Goal: Information Seeking & Learning: Learn about a topic

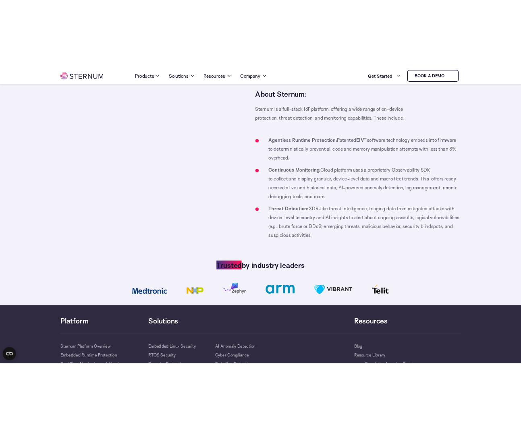
scroll to position [760, 0]
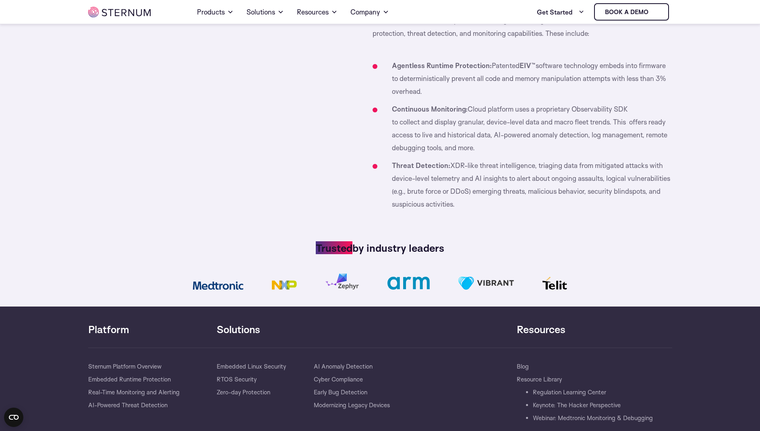
click at [343, 287] on img at bounding box center [342, 282] width 33 height 16
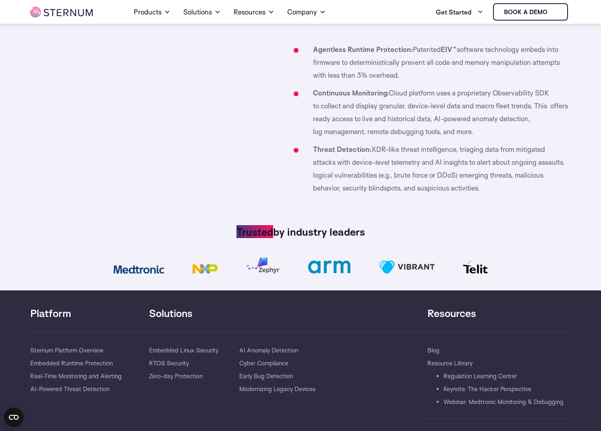
click at [408, 268] on img at bounding box center [407, 267] width 56 height 13
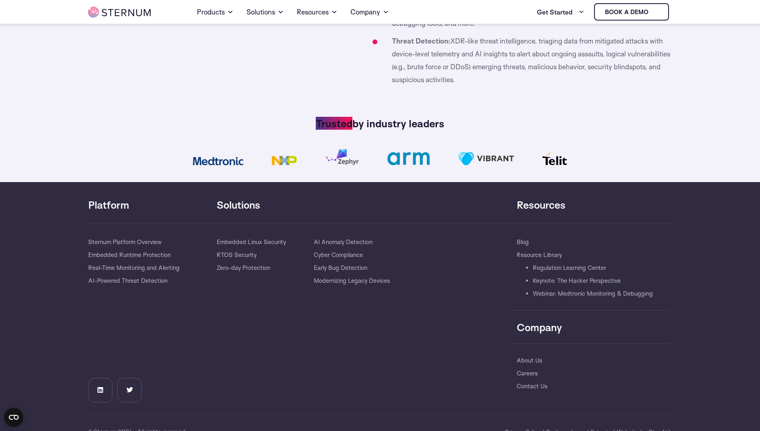
scroll to position [909, 0]
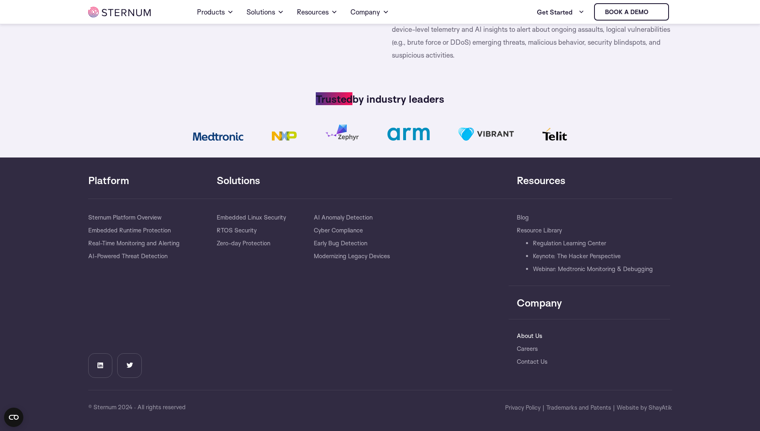
click at [521, 336] on link "About Us" at bounding box center [529, 336] width 25 height 13
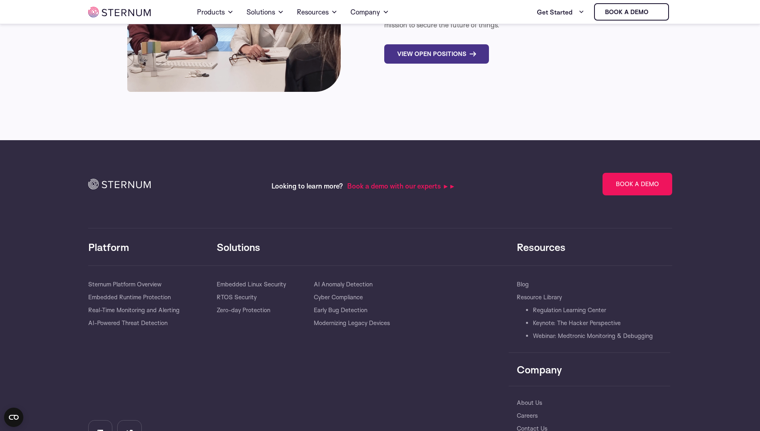
scroll to position [2860, 0]
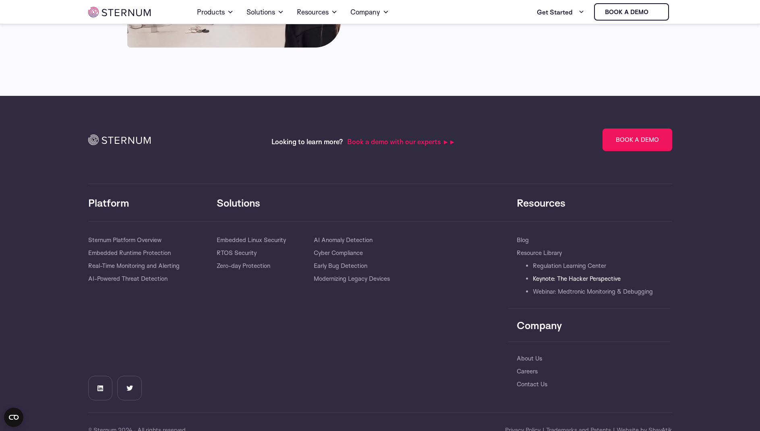
click at [573, 272] on link "Keynote: The Hacker Perspective" at bounding box center [577, 278] width 88 height 13
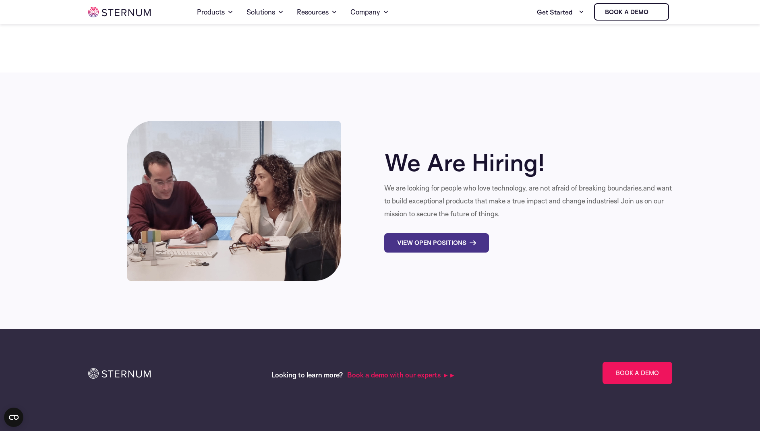
scroll to position [2400, 0]
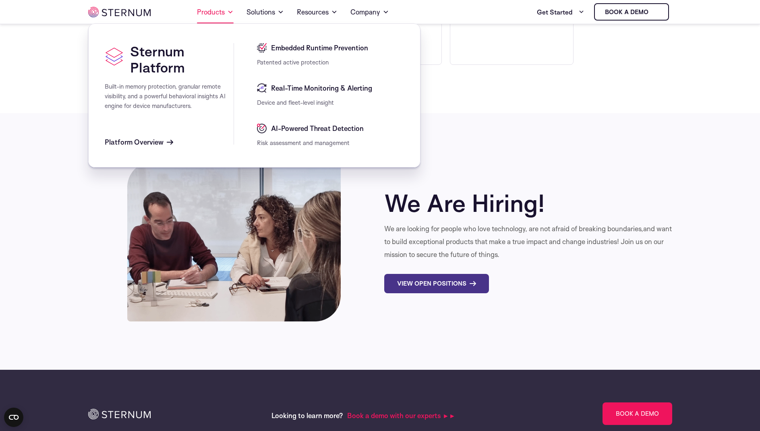
click at [220, 15] on link "Products" at bounding box center [215, 12] width 37 height 23
click at [296, 44] on span "Embedded Runtime Prevention" at bounding box center [318, 48] width 99 height 10
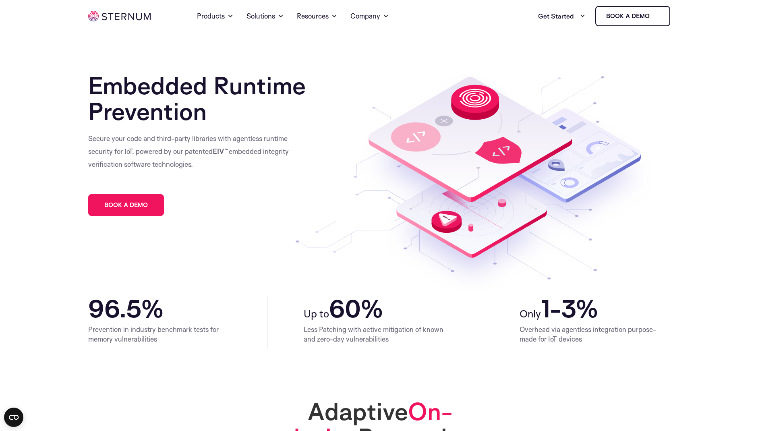
click at [116, 19] on img at bounding box center [119, 16] width 62 height 10
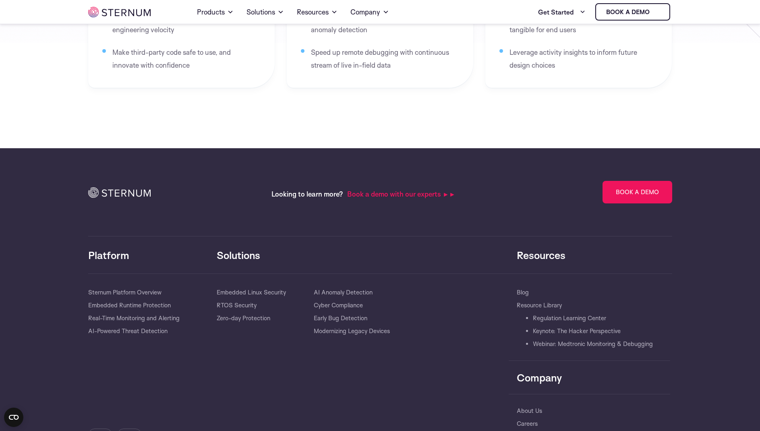
scroll to position [1681, 0]
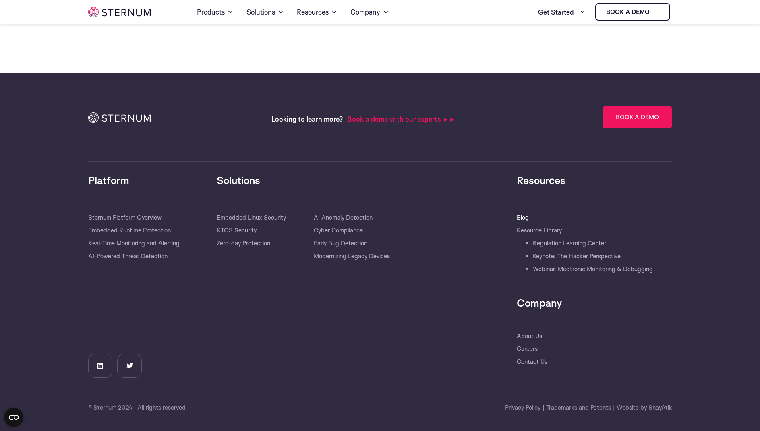
click at [521, 217] on link "Blog" at bounding box center [523, 217] width 12 height 13
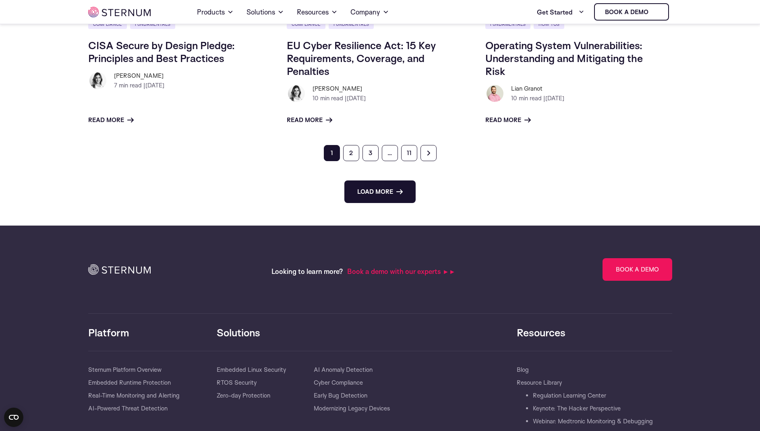
scroll to position [1284, 0]
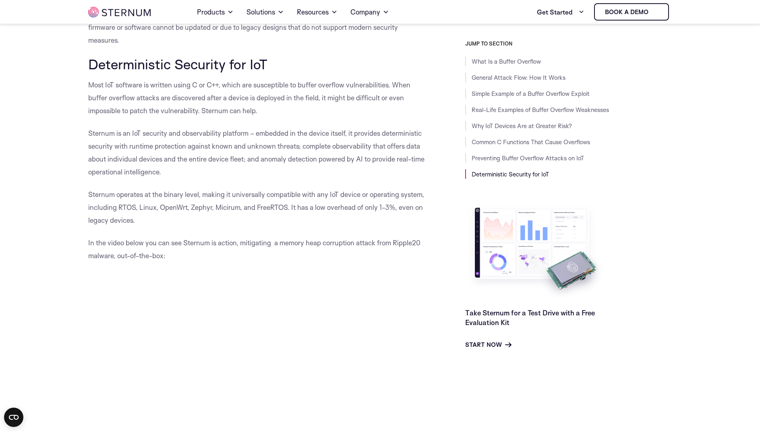
scroll to position [5475, 0]
